Goal: Task Accomplishment & Management: Manage account settings

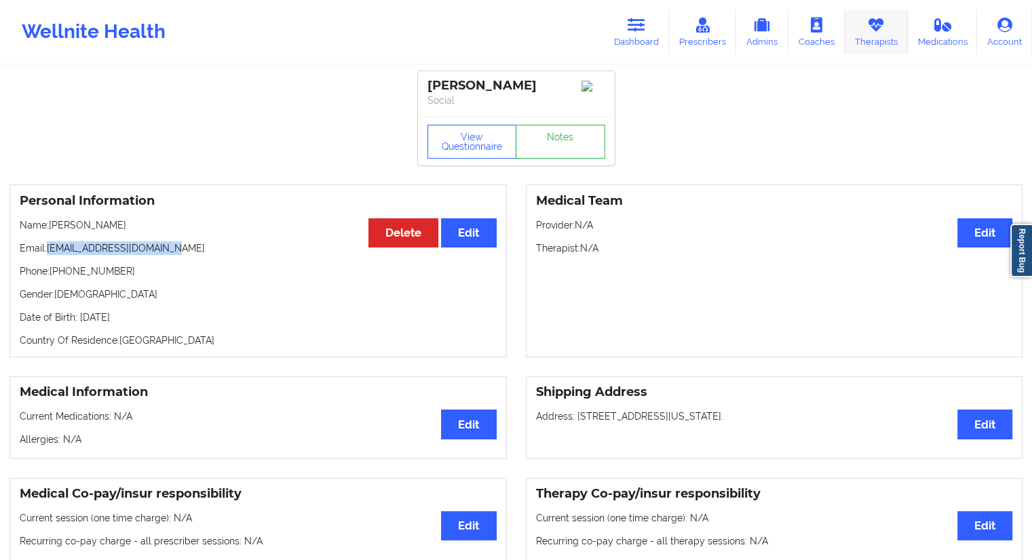
click at [870, 39] on link "Therapists" at bounding box center [876, 31] width 63 height 45
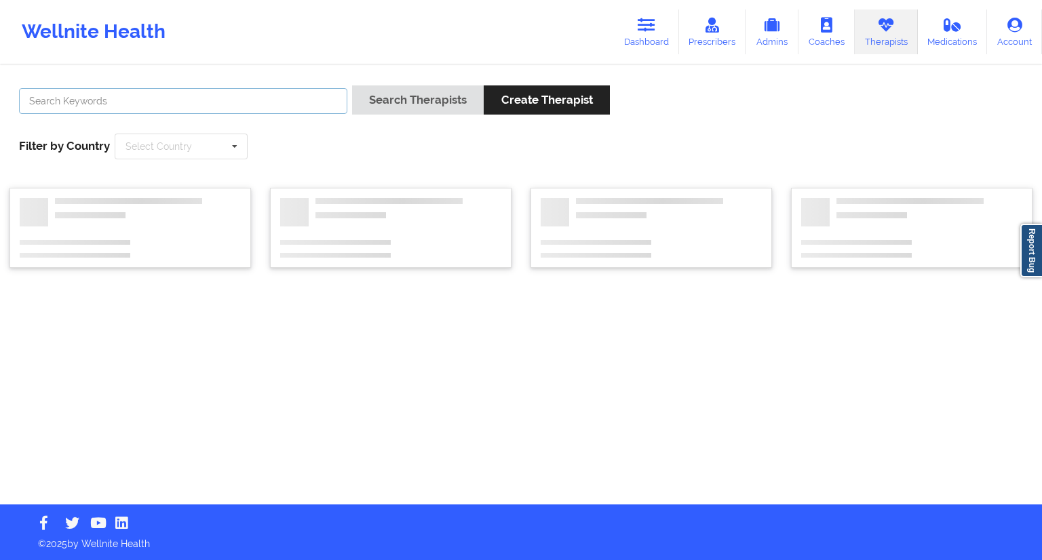
click at [249, 105] on input "text" at bounding box center [183, 101] width 328 height 26
paste input "[PERSON_NAME]"
type input "[PERSON_NAME]"
click at [362, 110] on button "Search Therapists" at bounding box center [418, 99] width 132 height 29
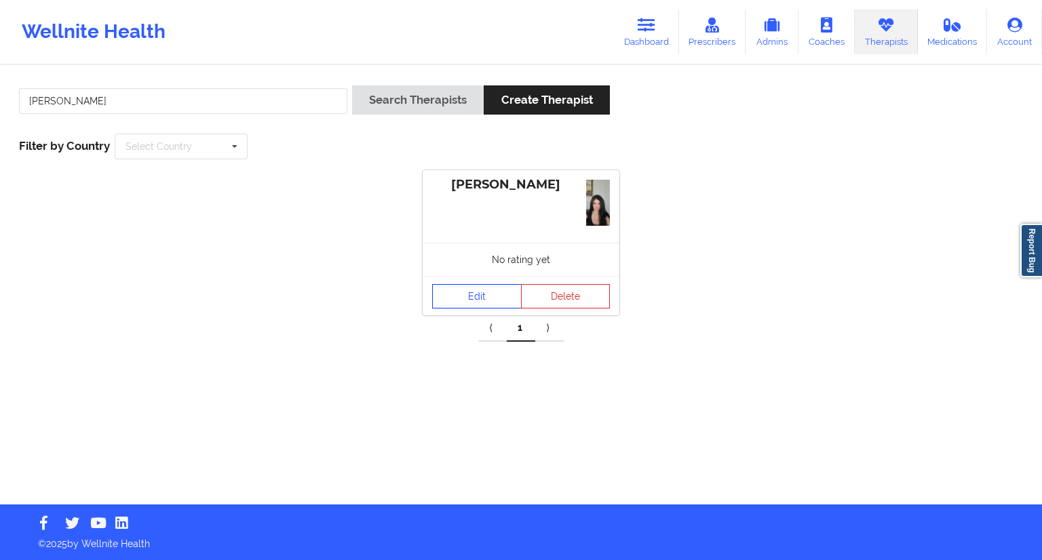
click at [473, 294] on link "Edit" at bounding box center [477, 296] width 90 height 24
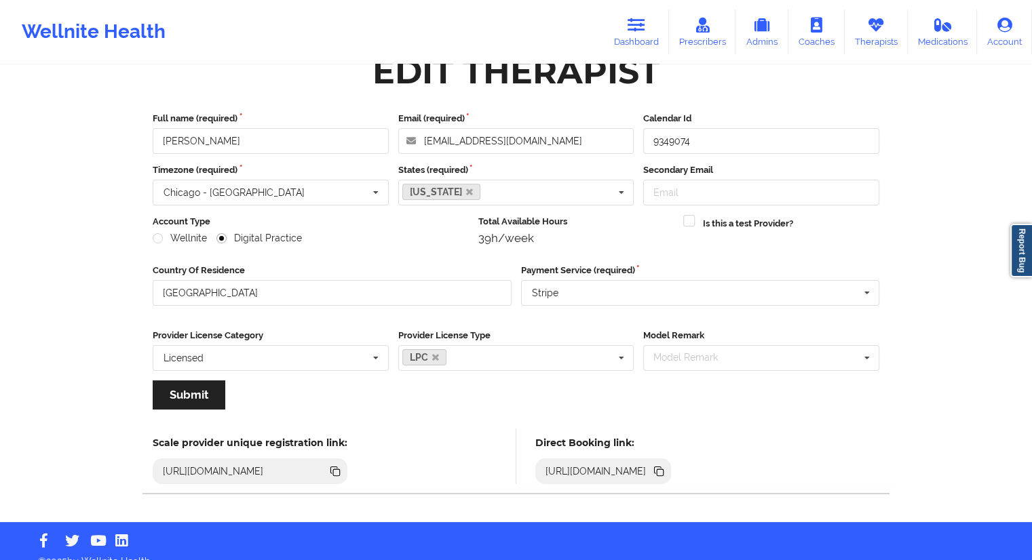
scroll to position [47, 0]
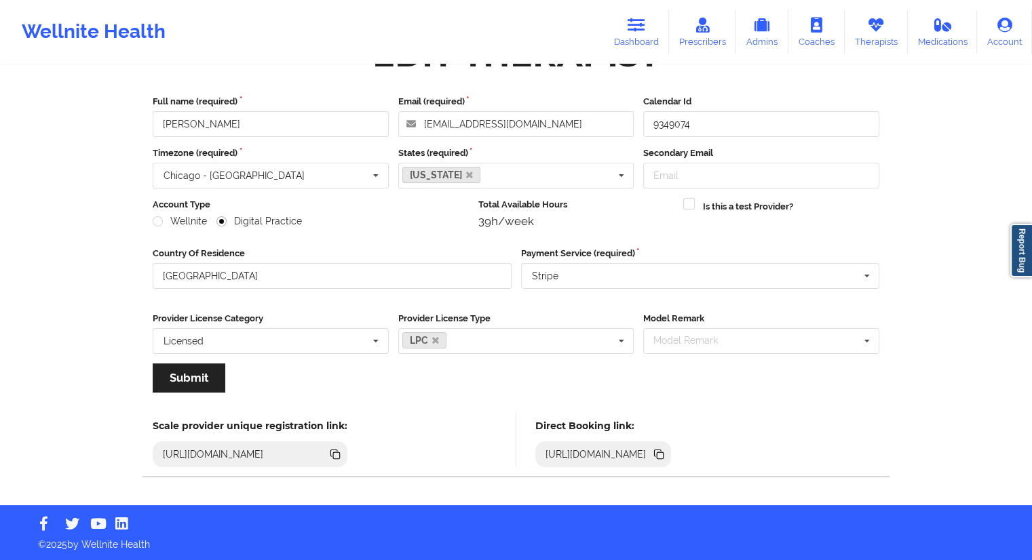
click at [661, 455] on icon at bounding box center [658, 453] width 7 height 7
click at [663, 452] on icon at bounding box center [660, 455] width 7 height 7
